Goal: Communication & Community: Connect with others

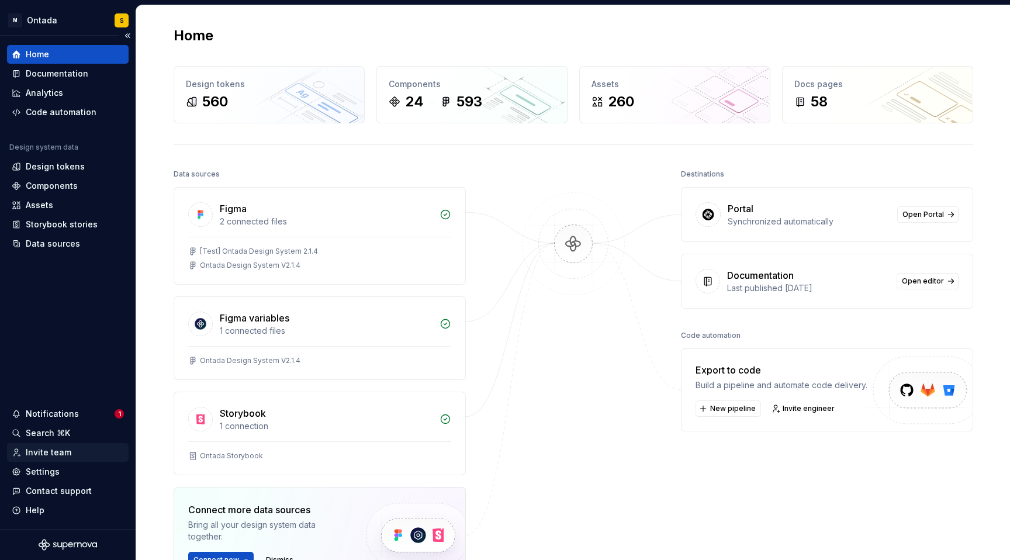
click at [42, 452] on div "Invite team" at bounding box center [49, 453] width 46 height 12
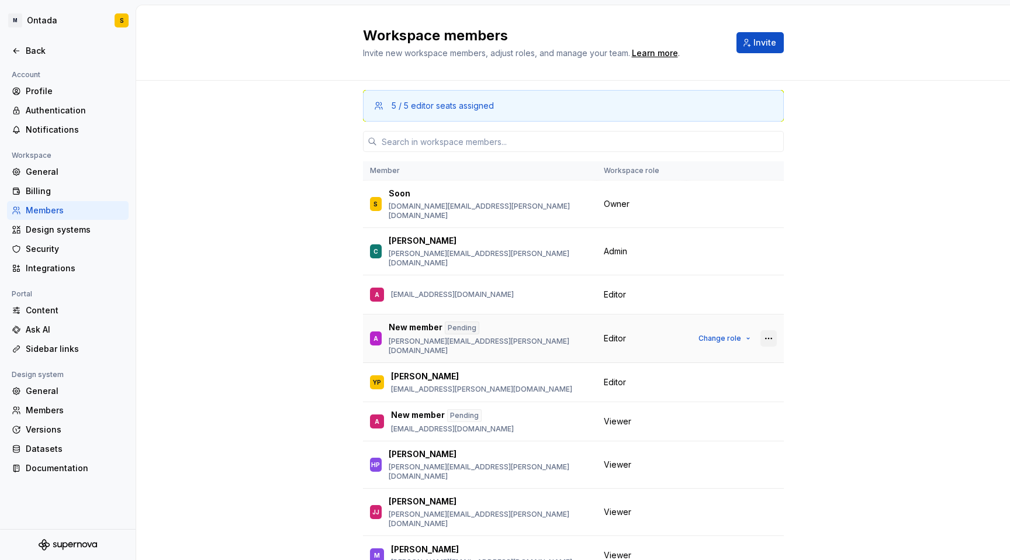
click at [768, 330] on button "button" at bounding box center [768, 338] width 16 height 16
click at [689, 340] on div "Send invitation again" at bounding box center [690, 340] width 88 height 12
click at [9, 54] on div "Back" at bounding box center [68, 51] width 122 height 19
